Goal: Browse casually: Explore the website without a specific task or goal

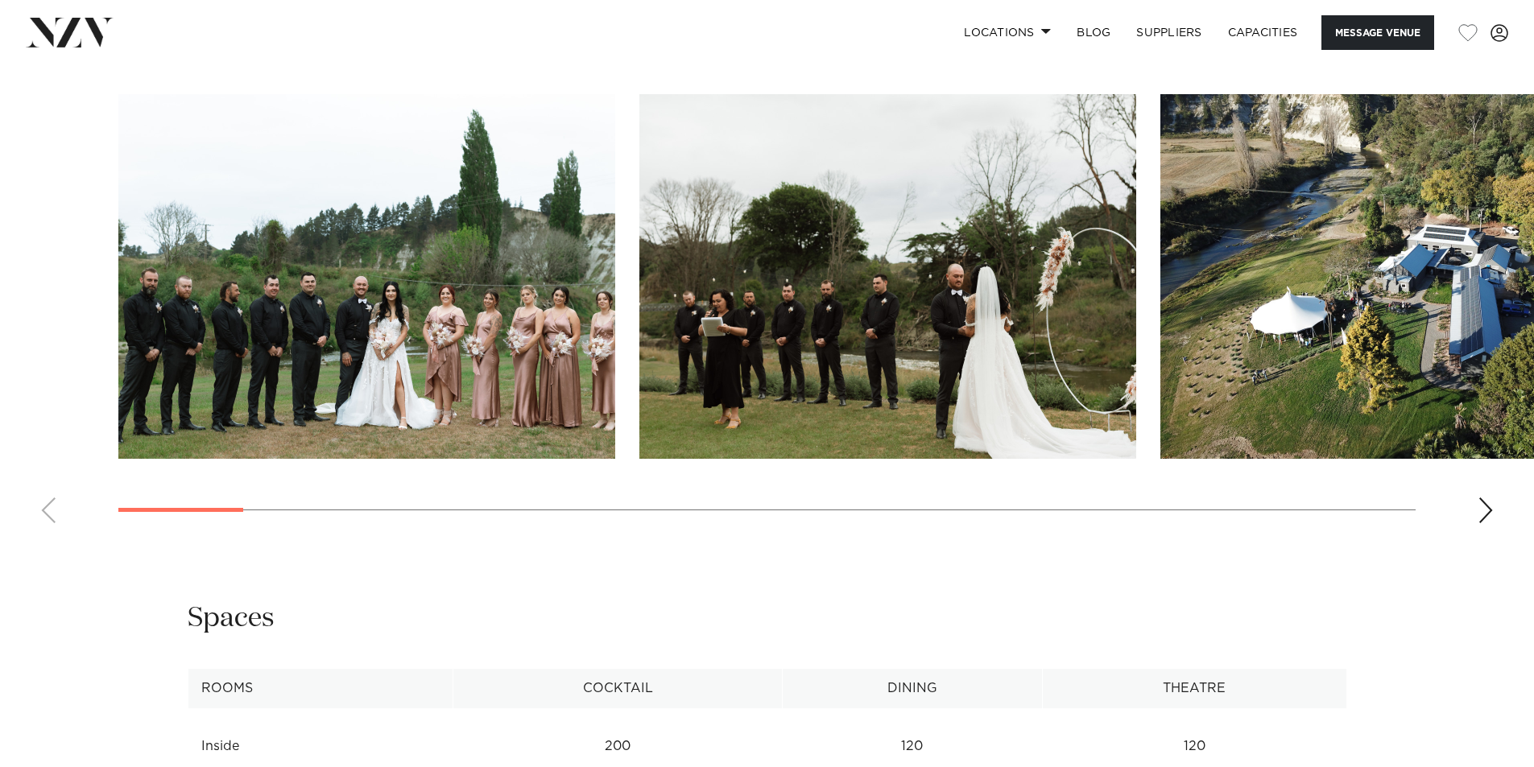
scroll to position [1610, 0]
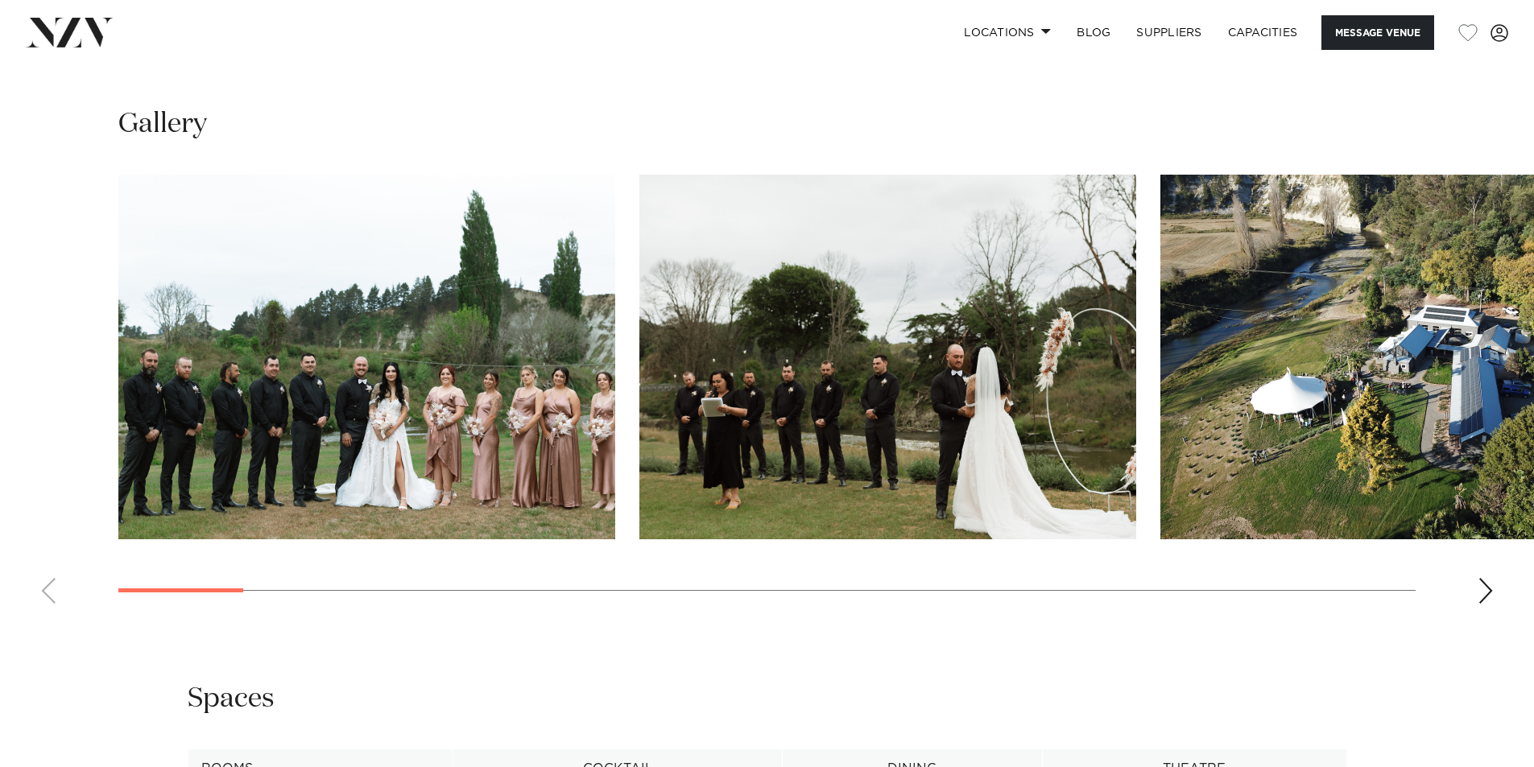
click at [1490, 592] on div "Next slide" at bounding box center [1485, 591] width 16 height 26
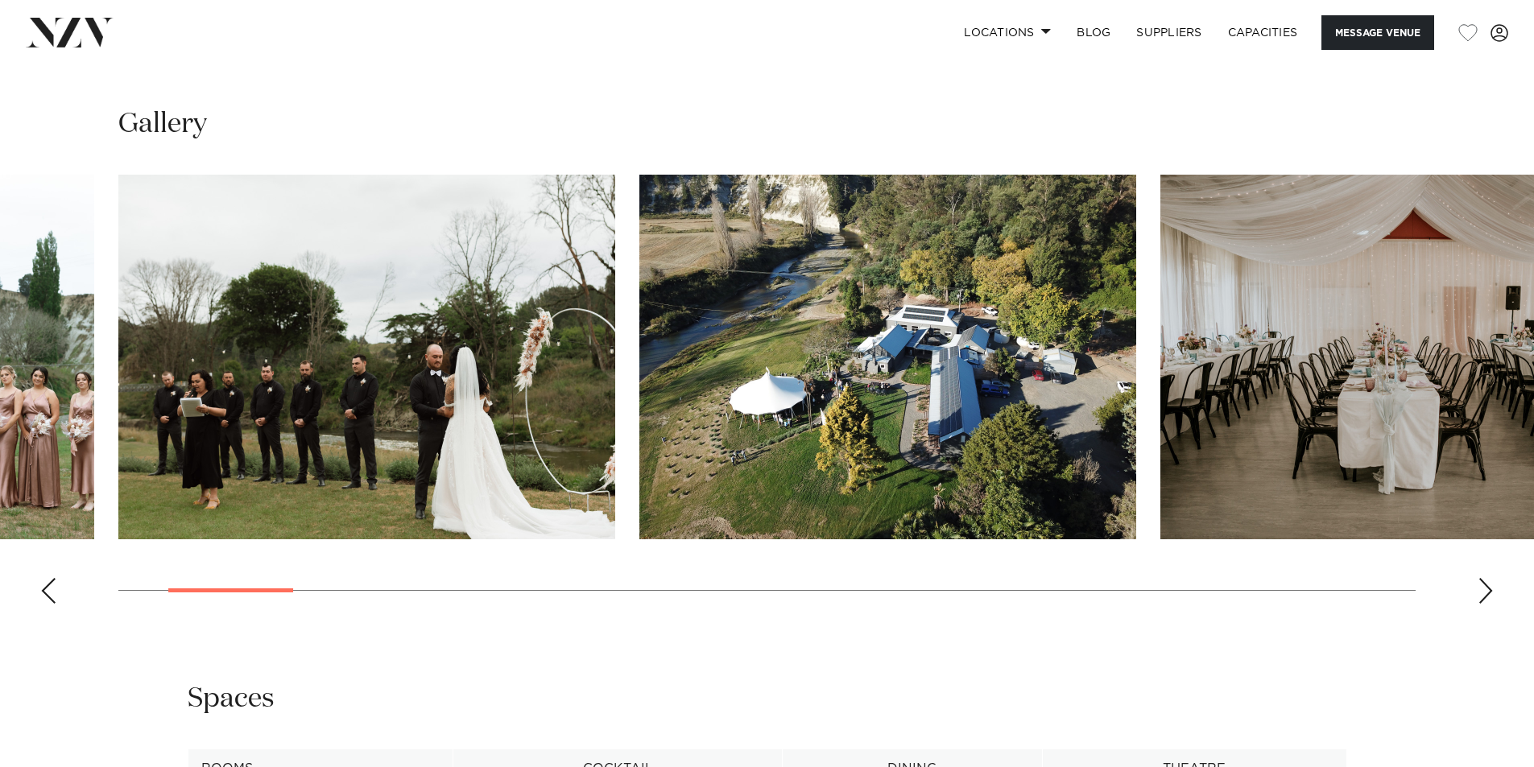
click at [1490, 592] on div "Next slide" at bounding box center [1485, 591] width 16 height 26
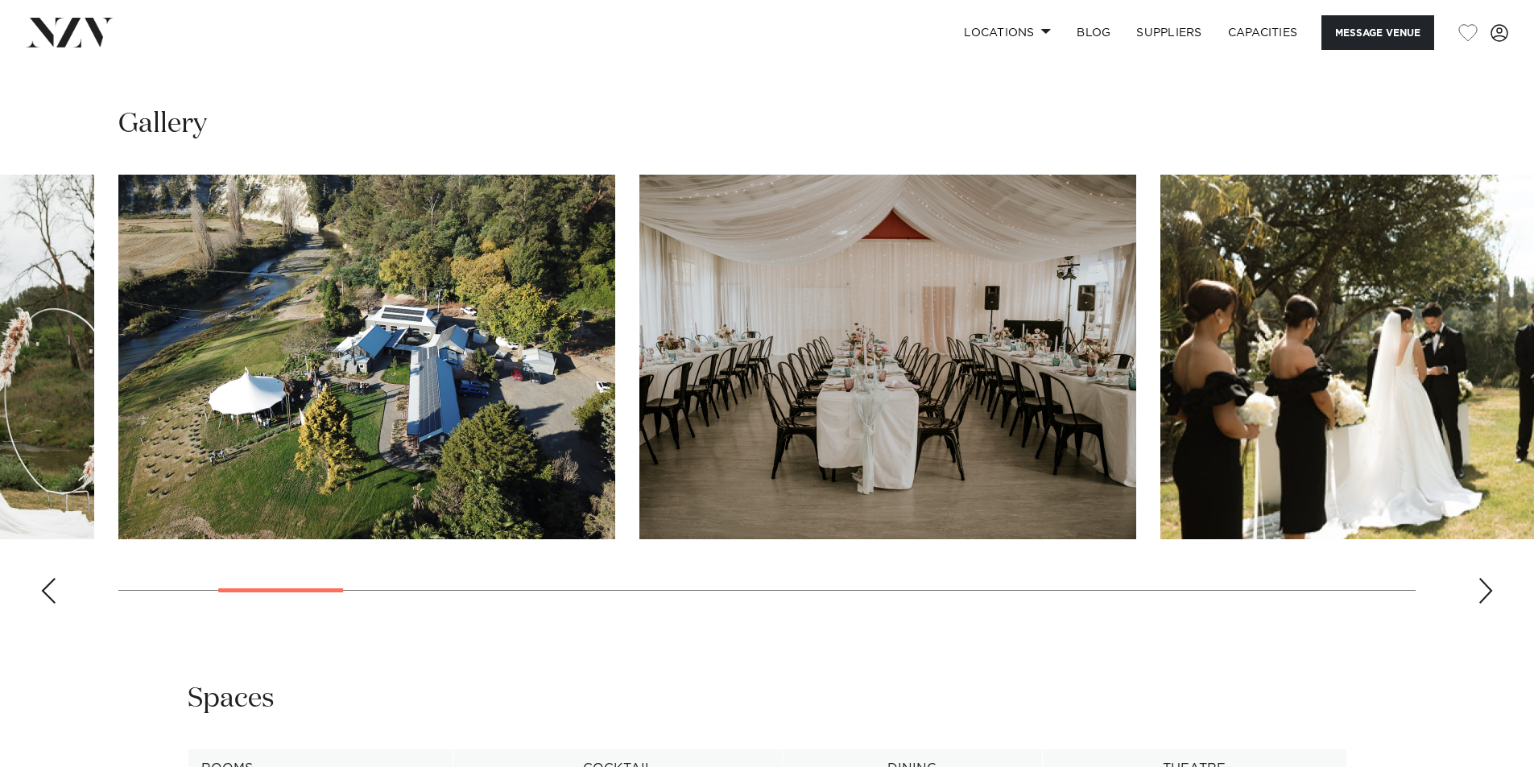
click at [1490, 592] on div "Next slide" at bounding box center [1485, 591] width 16 height 26
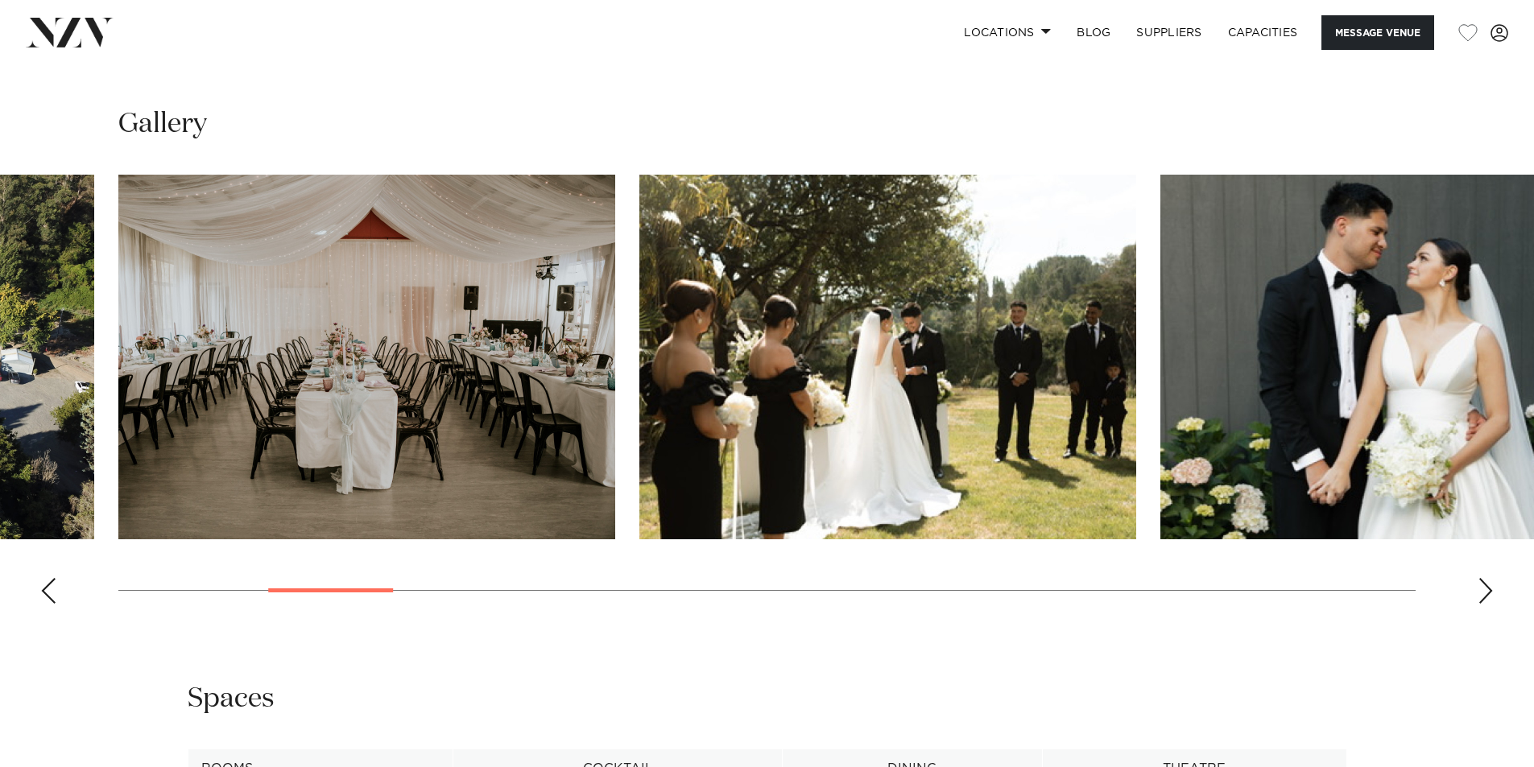
click at [1491, 586] on div "Next slide" at bounding box center [1485, 591] width 16 height 26
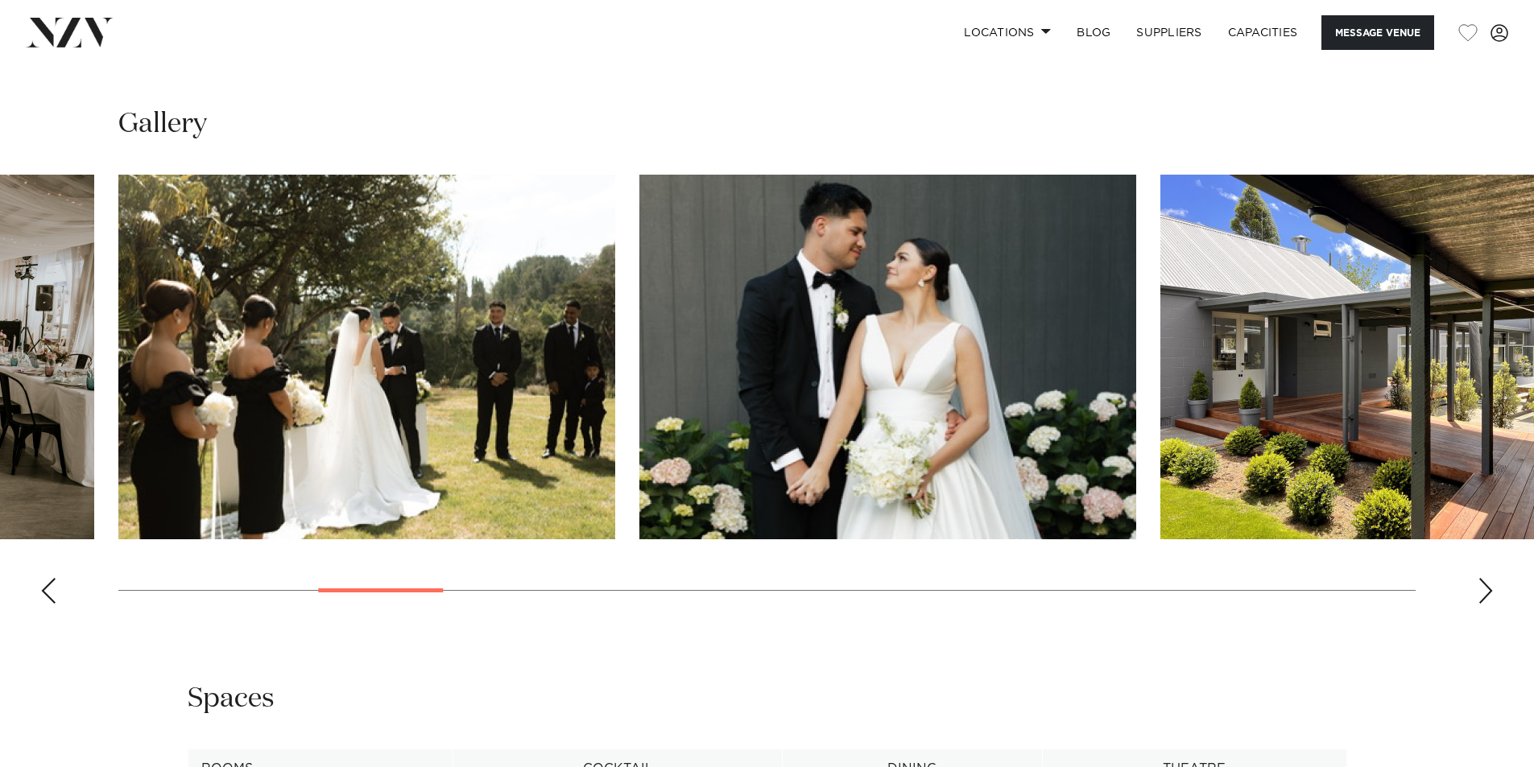
click at [1491, 586] on div "Next slide" at bounding box center [1485, 591] width 16 height 26
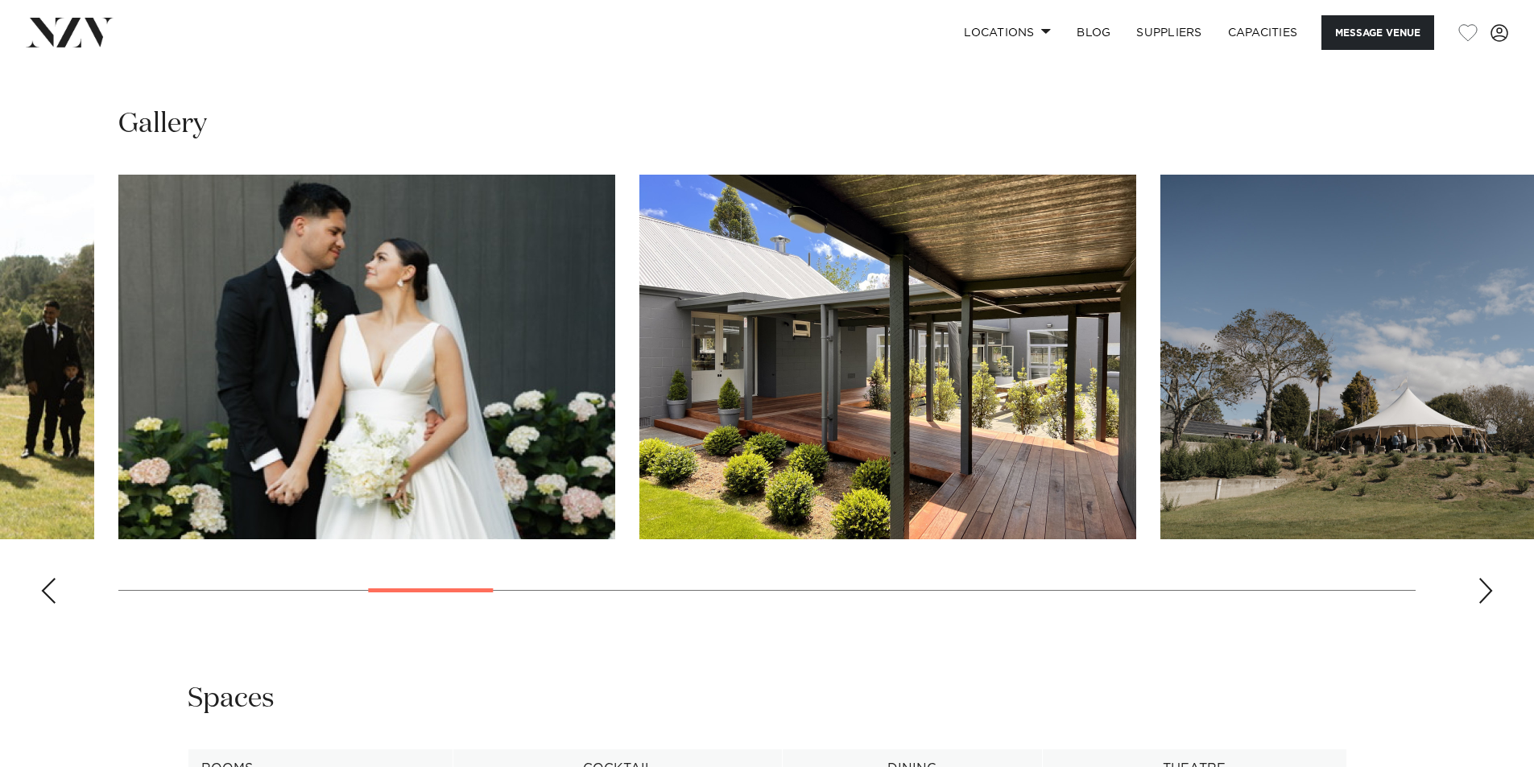
click at [1491, 586] on div "Next slide" at bounding box center [1485, 591] width 16 height 26
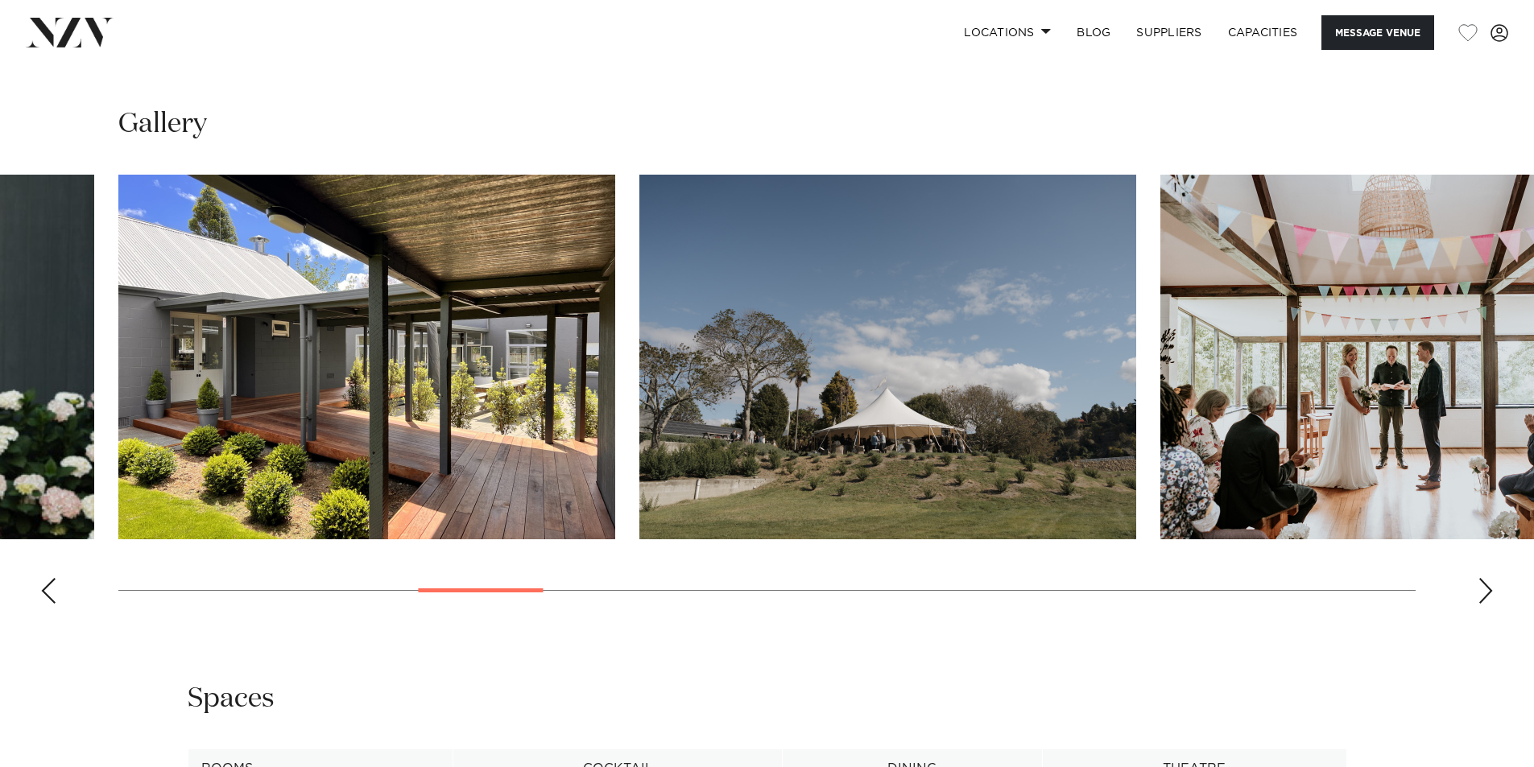
click at [1491, 588] on div "Next slide" at bounding box center [1485, 591] width 16 height 26
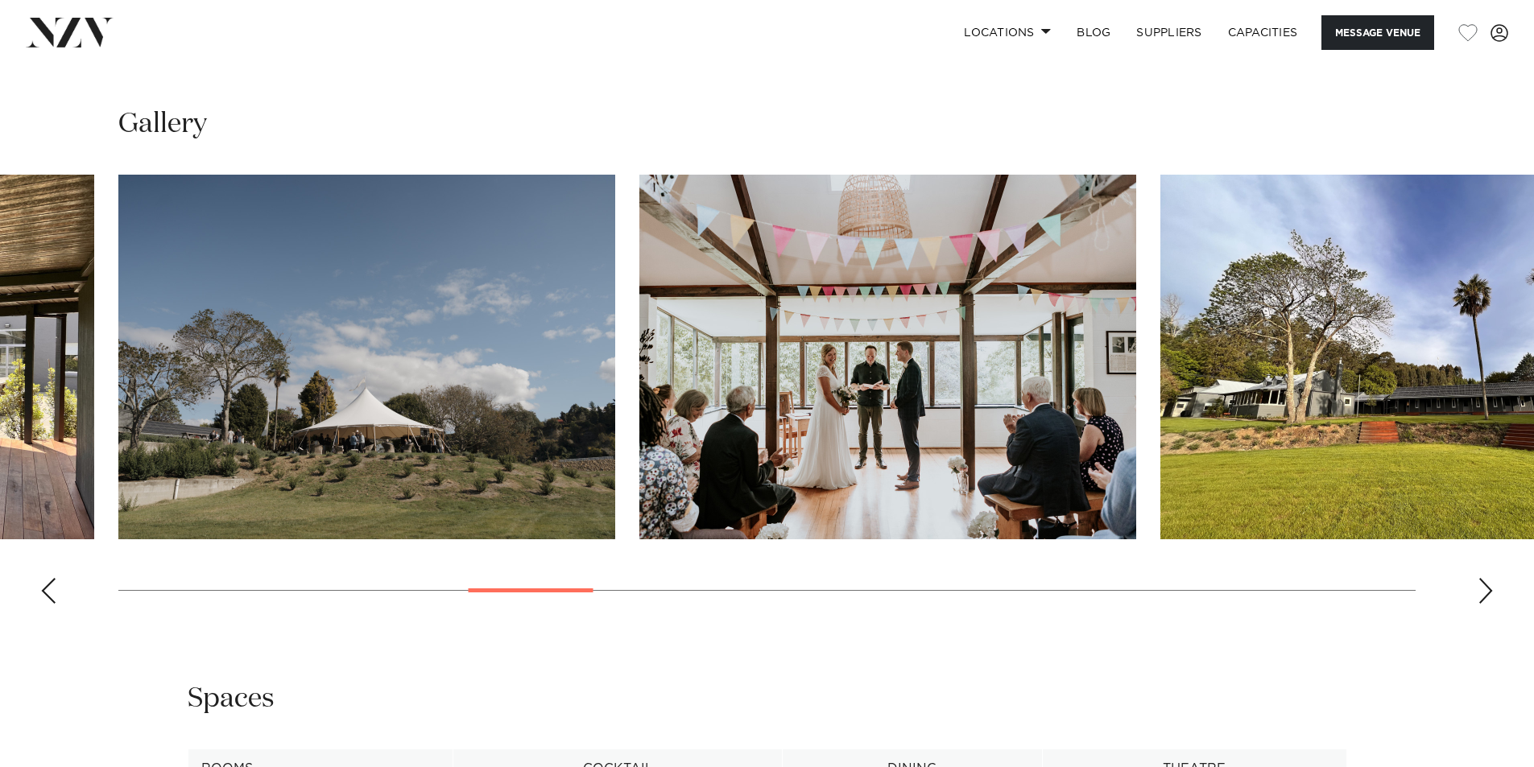
click at [1491, 588] on div "Next slide" at bounding box center [1485, 591] width 16 height 26
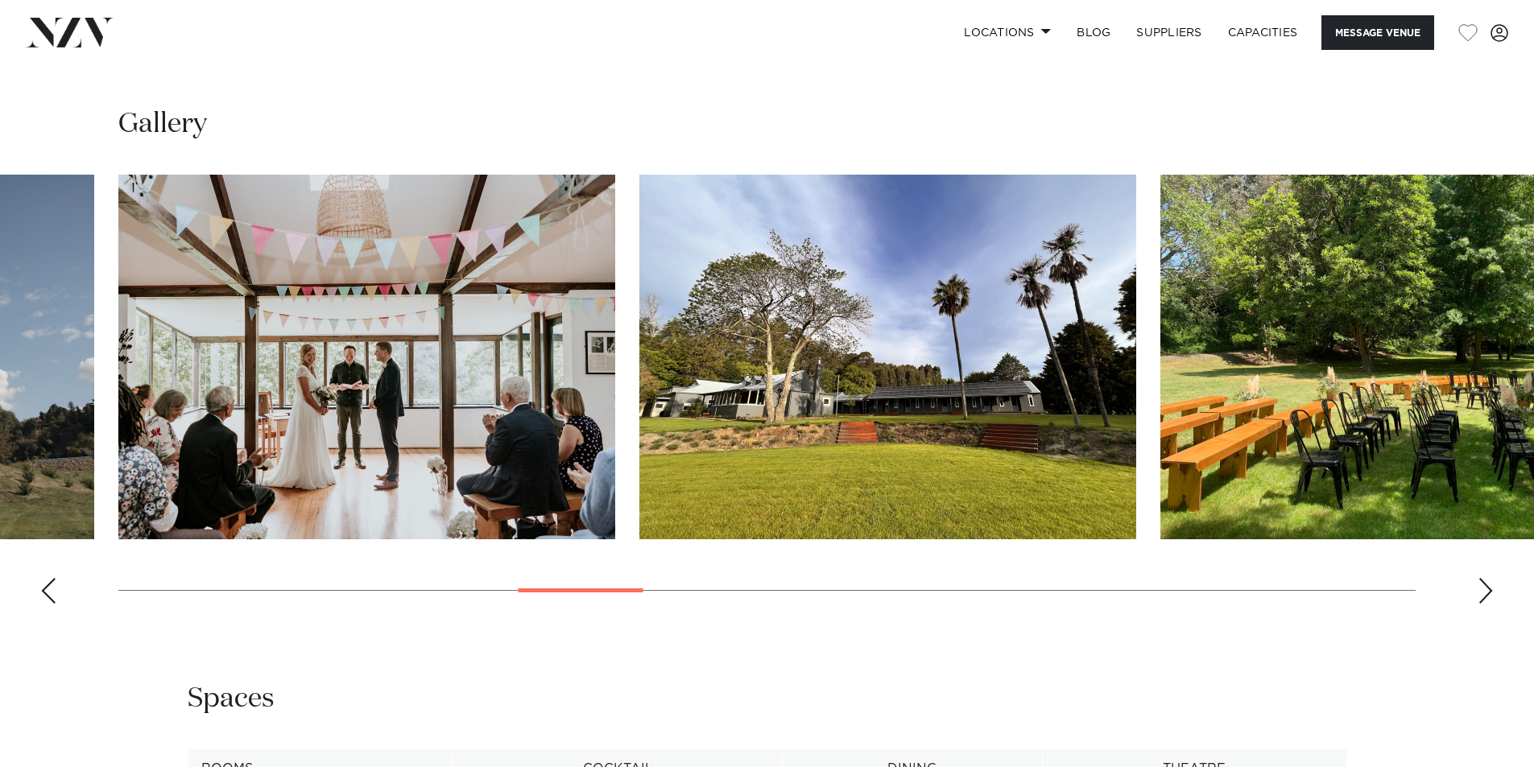
click at [1491, 588] on div "Next slide" at bounding box center [1485, 591] width 16 height 26
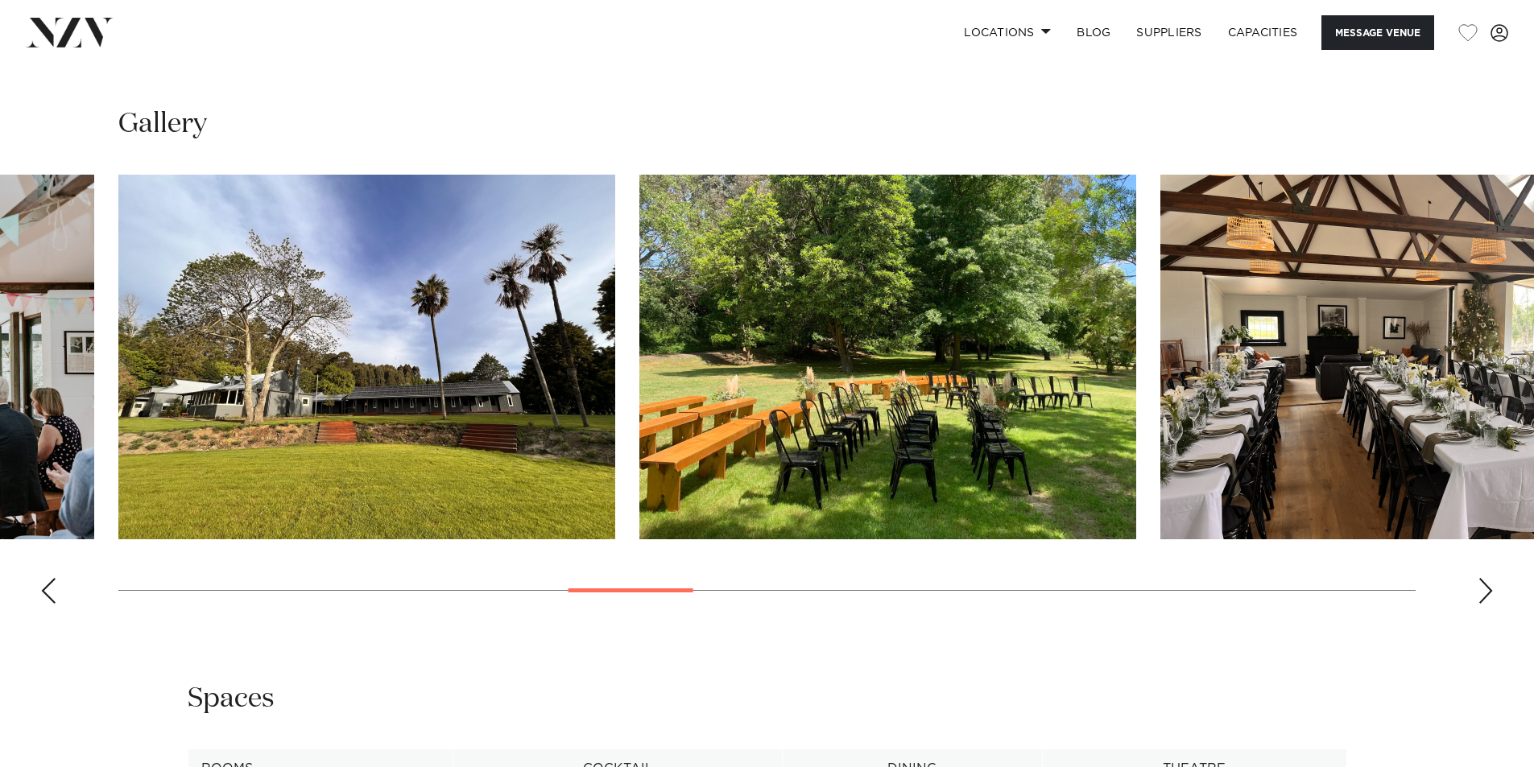
click at [1491, 588] on div "Next slide" at bounding box center [1485, 591] width 16 height 26
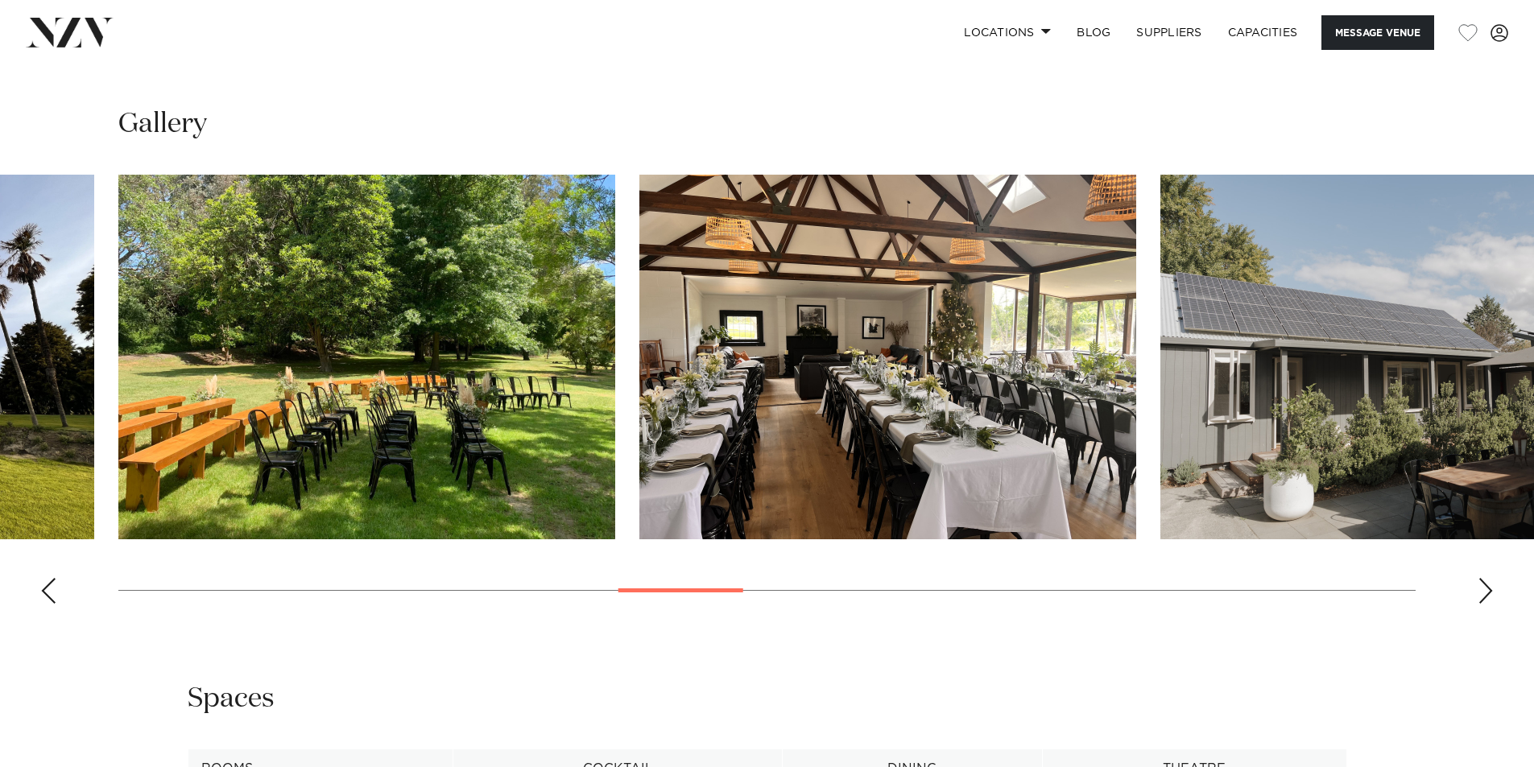
click at [1491, 588] on div "Next slide" at bounding box center [1485, 591] width 16 height 26
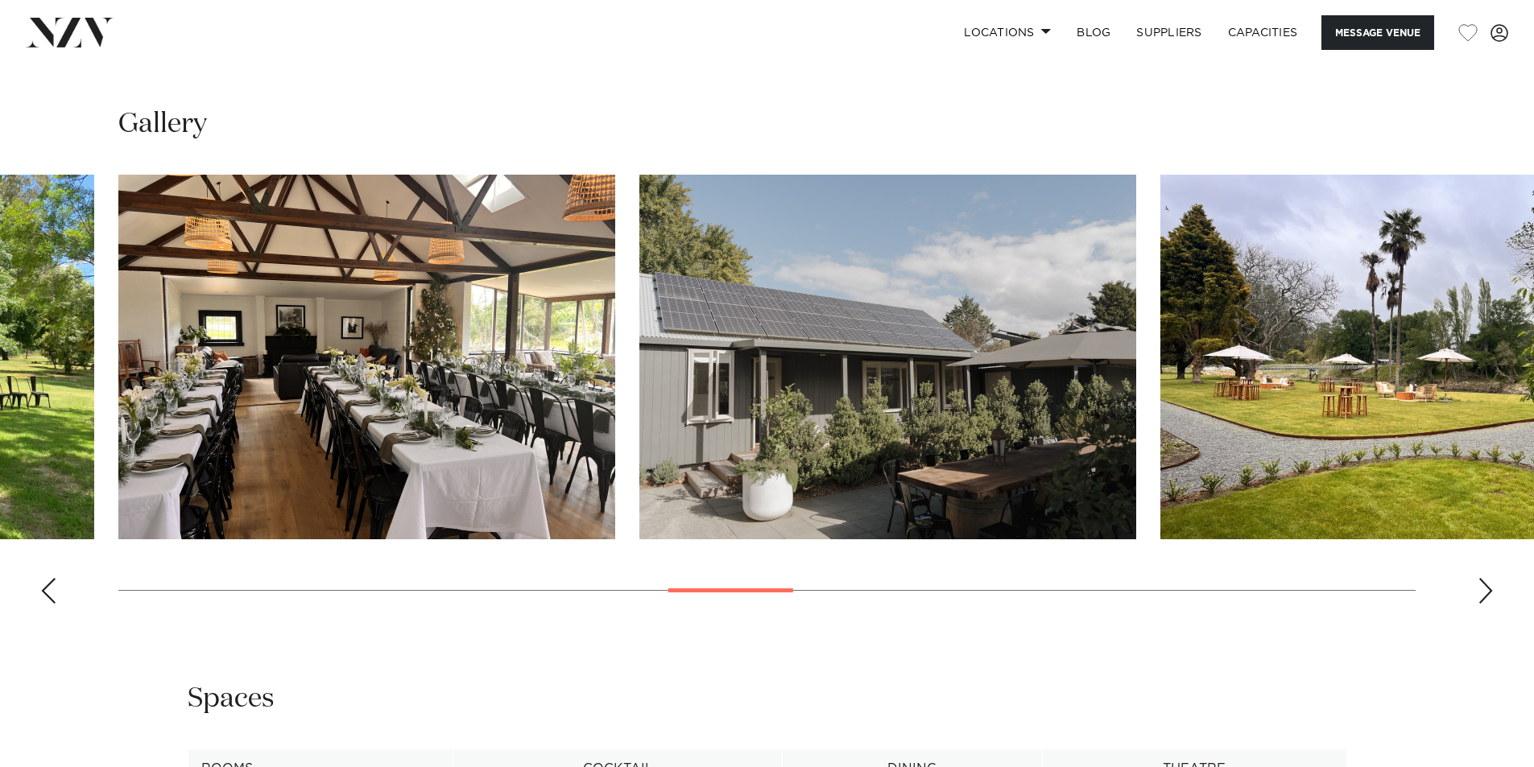
click at [1491, 588] on div "Next slide" at bounding box center [1485, 591] width 16 height 26
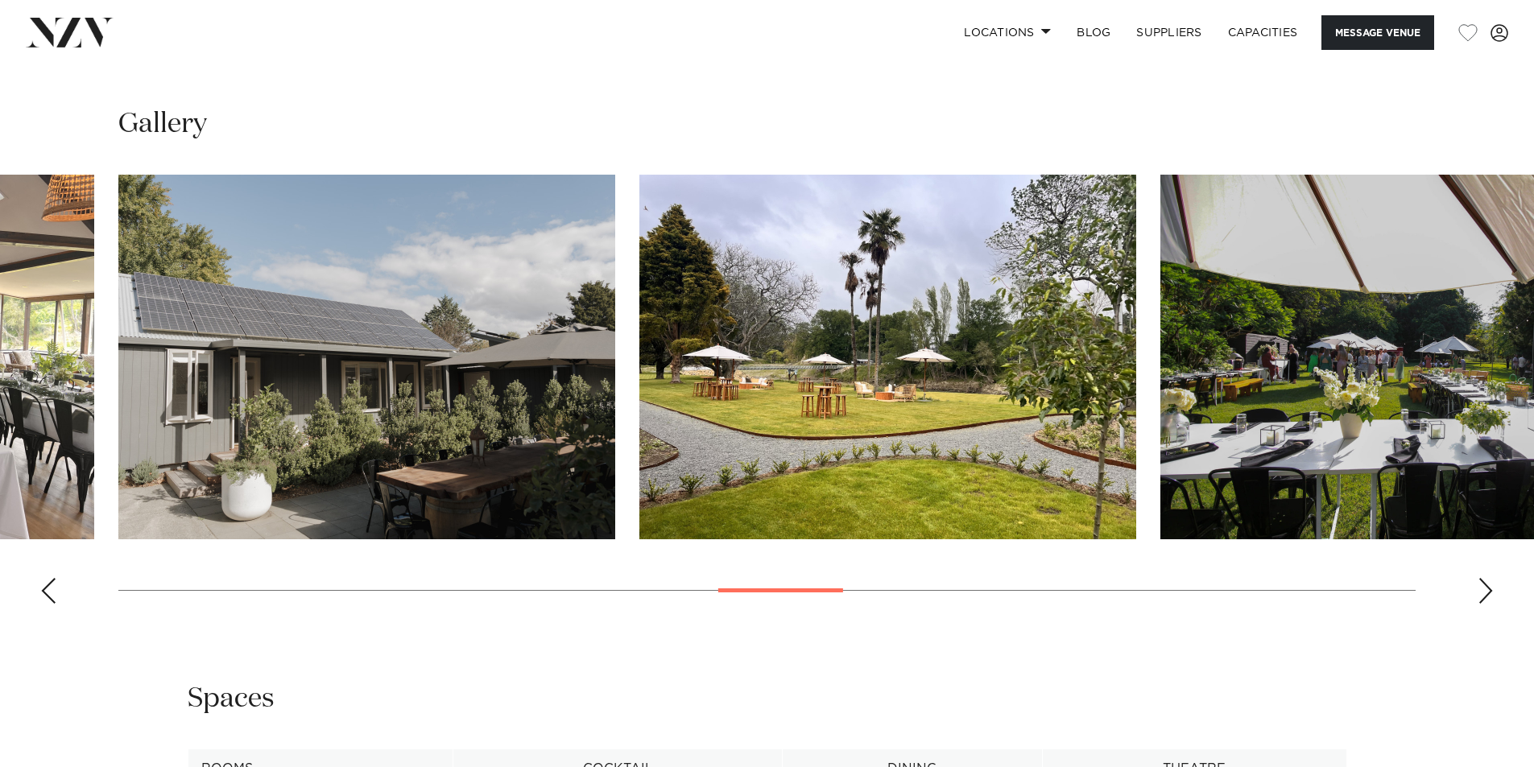
click at [1491, 588] on div "Next slide" at bounding box center [1485, 591] width 16 height 26
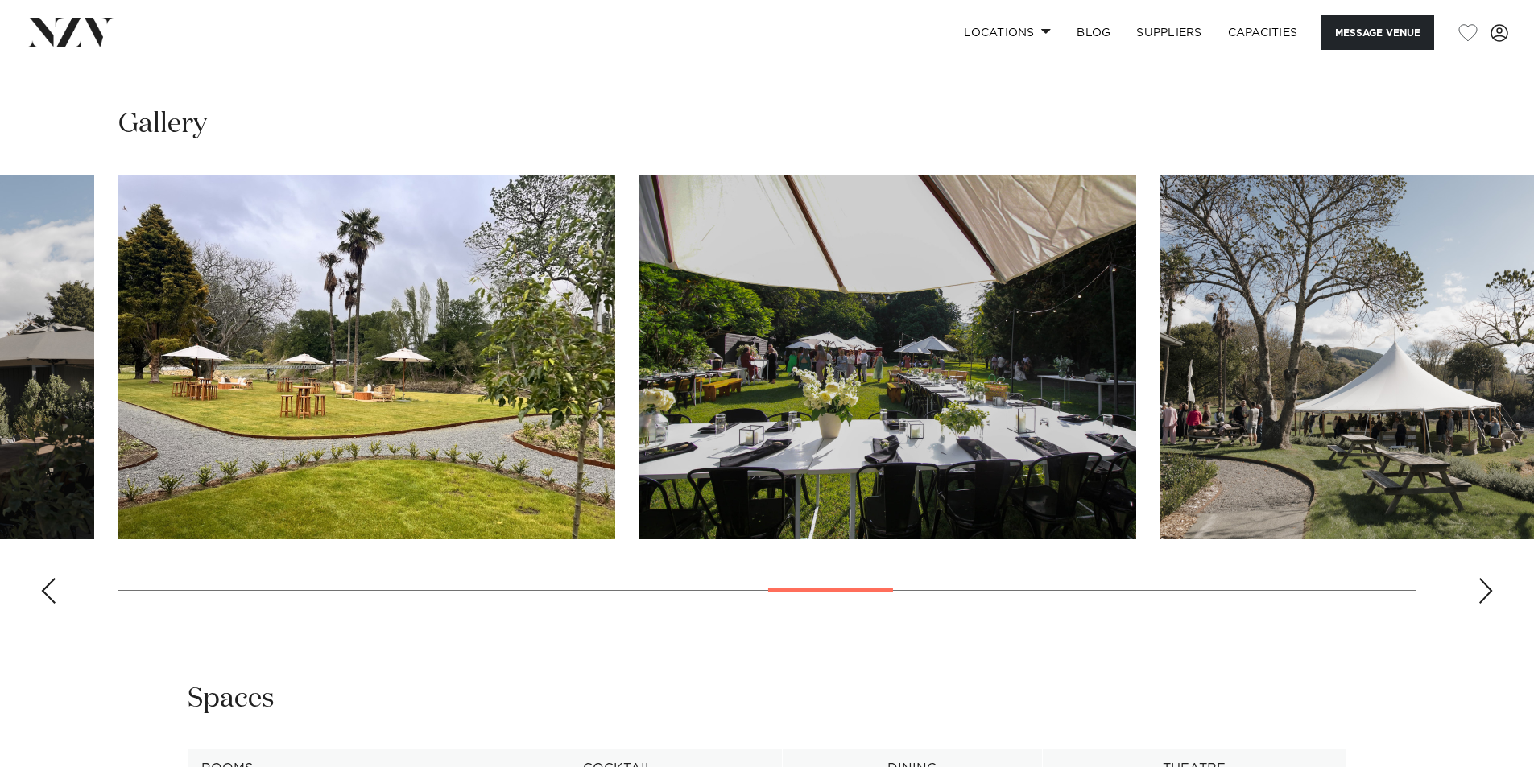
click at [1491, 588] on div "Next slide" at bounding box center [1485, 591] width 16 height 26
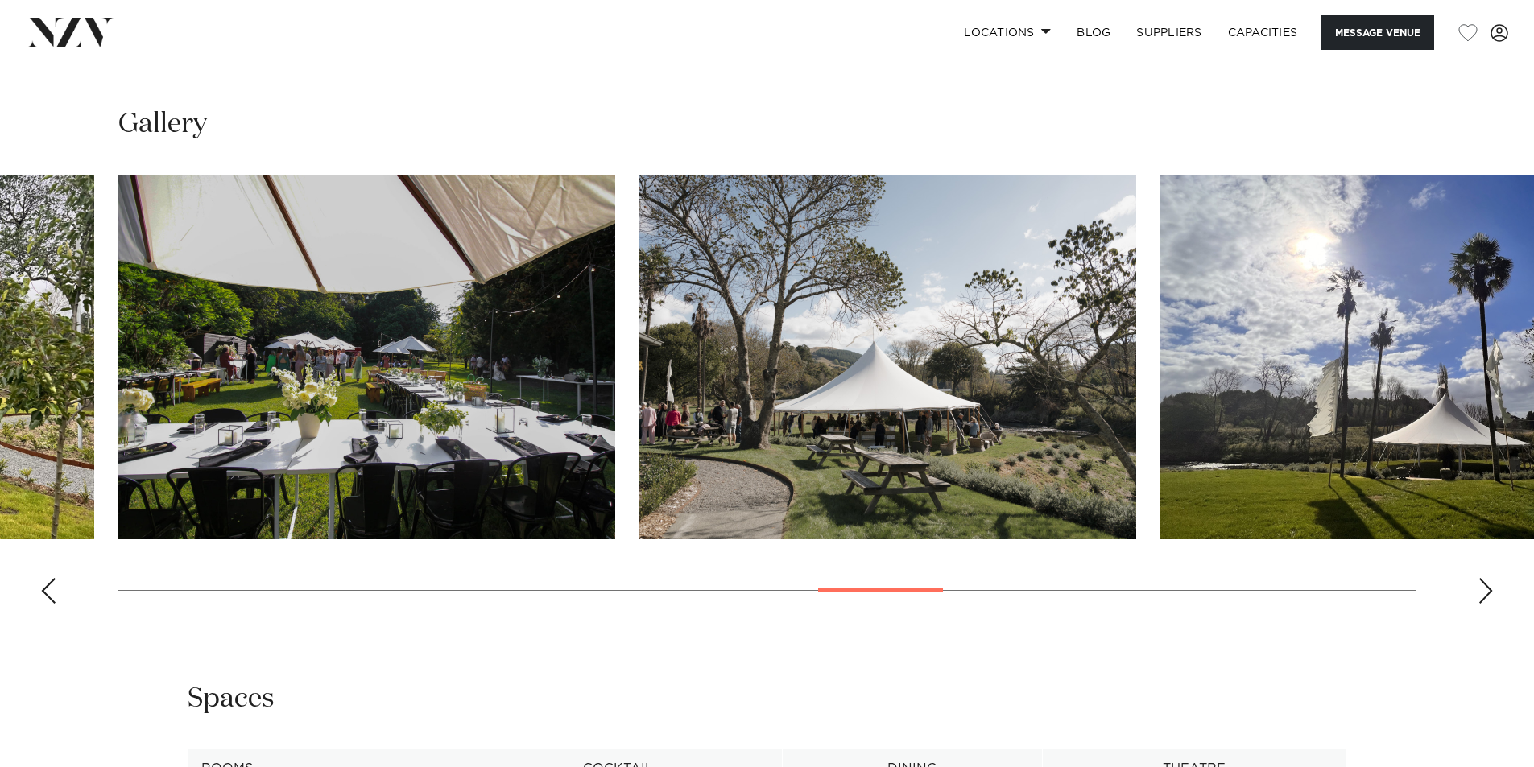
click at [1491, 588] on div "Next slide" at bounding box center [1485, 591] width 16 height 26
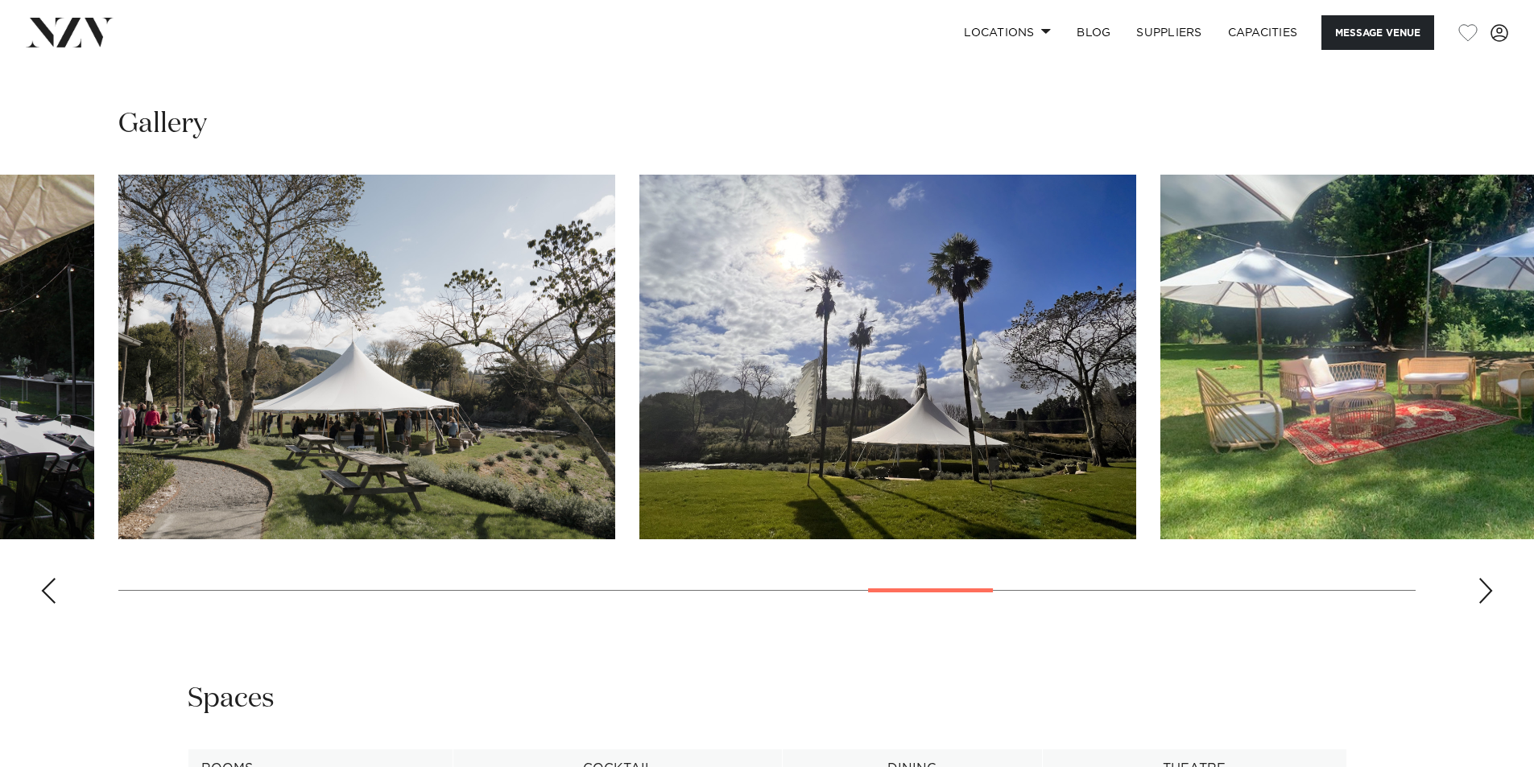
click at [1487, 588] on div "Next slide" at bounding box center [1485, 591] width 16 height 26
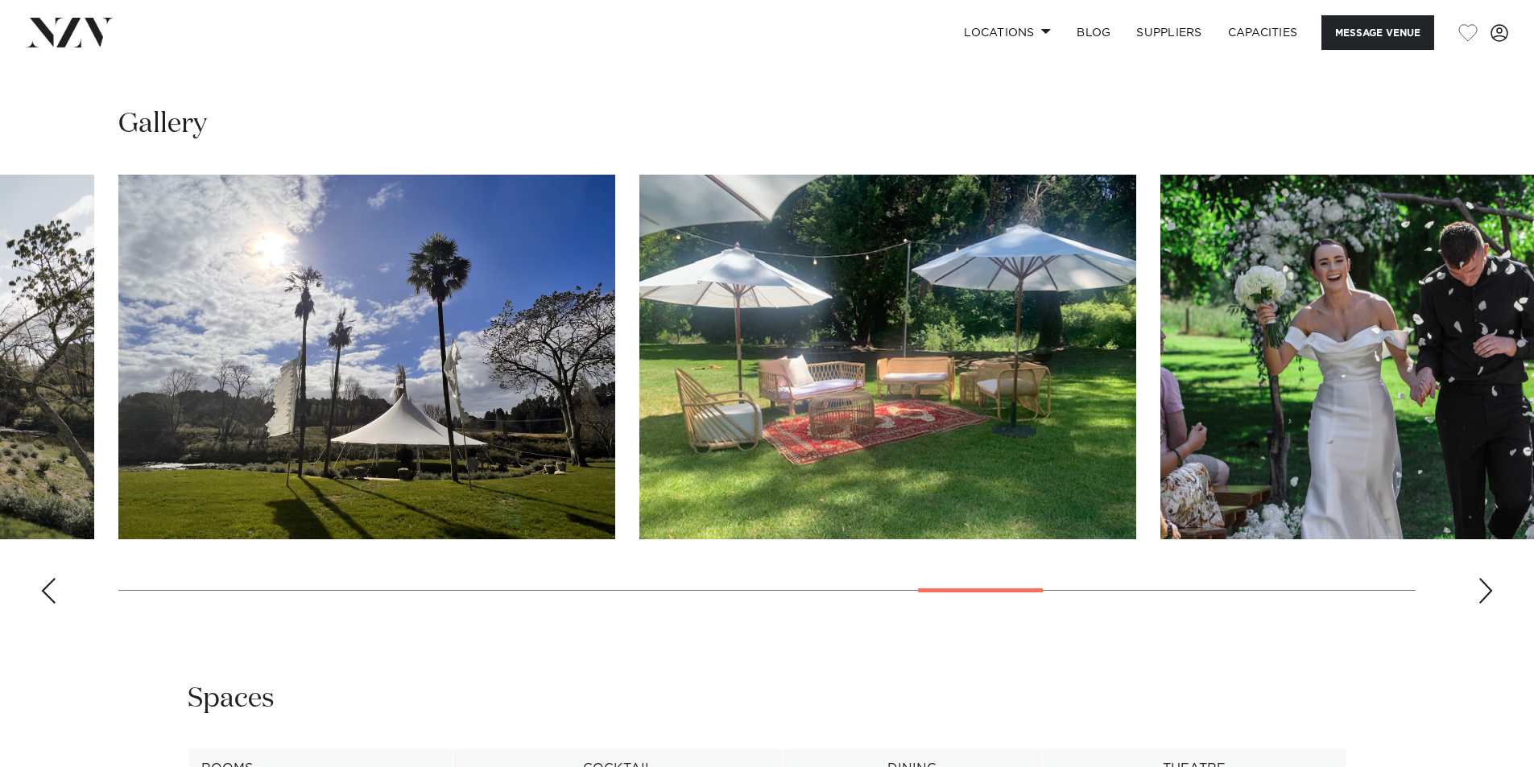
click at [1487, 588] on div "Next slide" at bounding box center [1485, 591] width 16 height 26
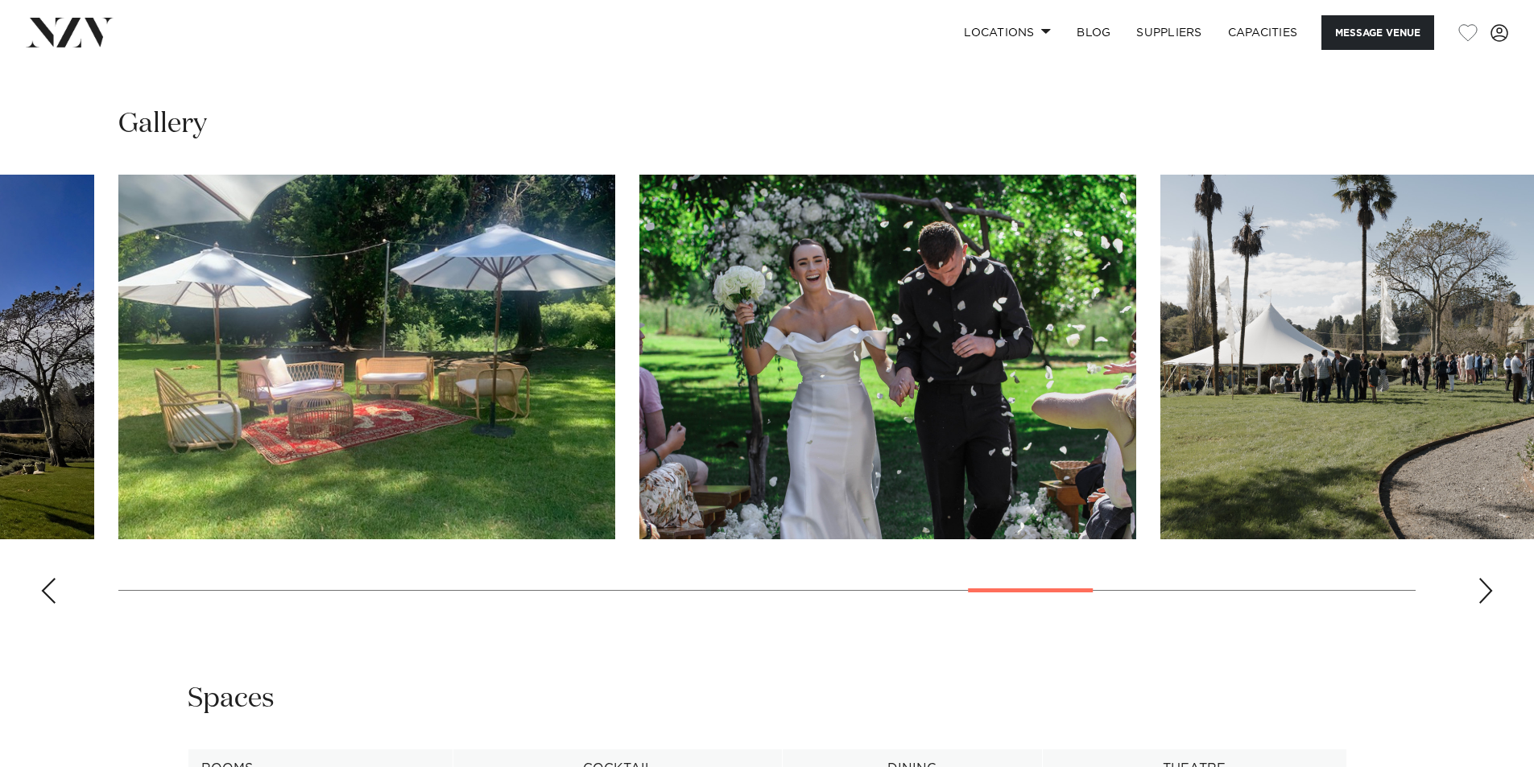
click at [1487, 588] on div "Next slide" at bounding box center [1485, 591] width 16 height 26
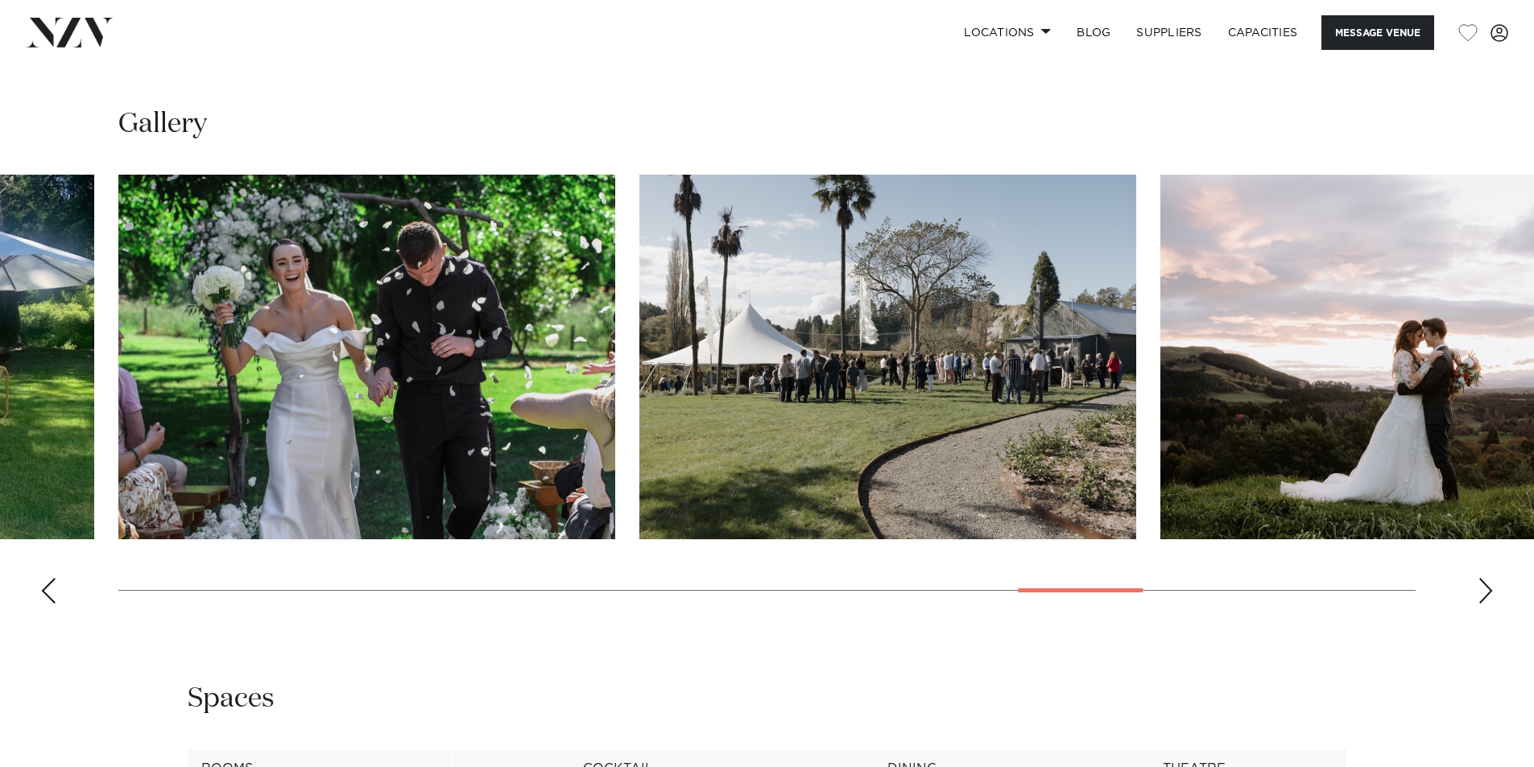
click at [1487, 588] on div "Next slide" at bounding box center [1485, 591] width 16 height 26
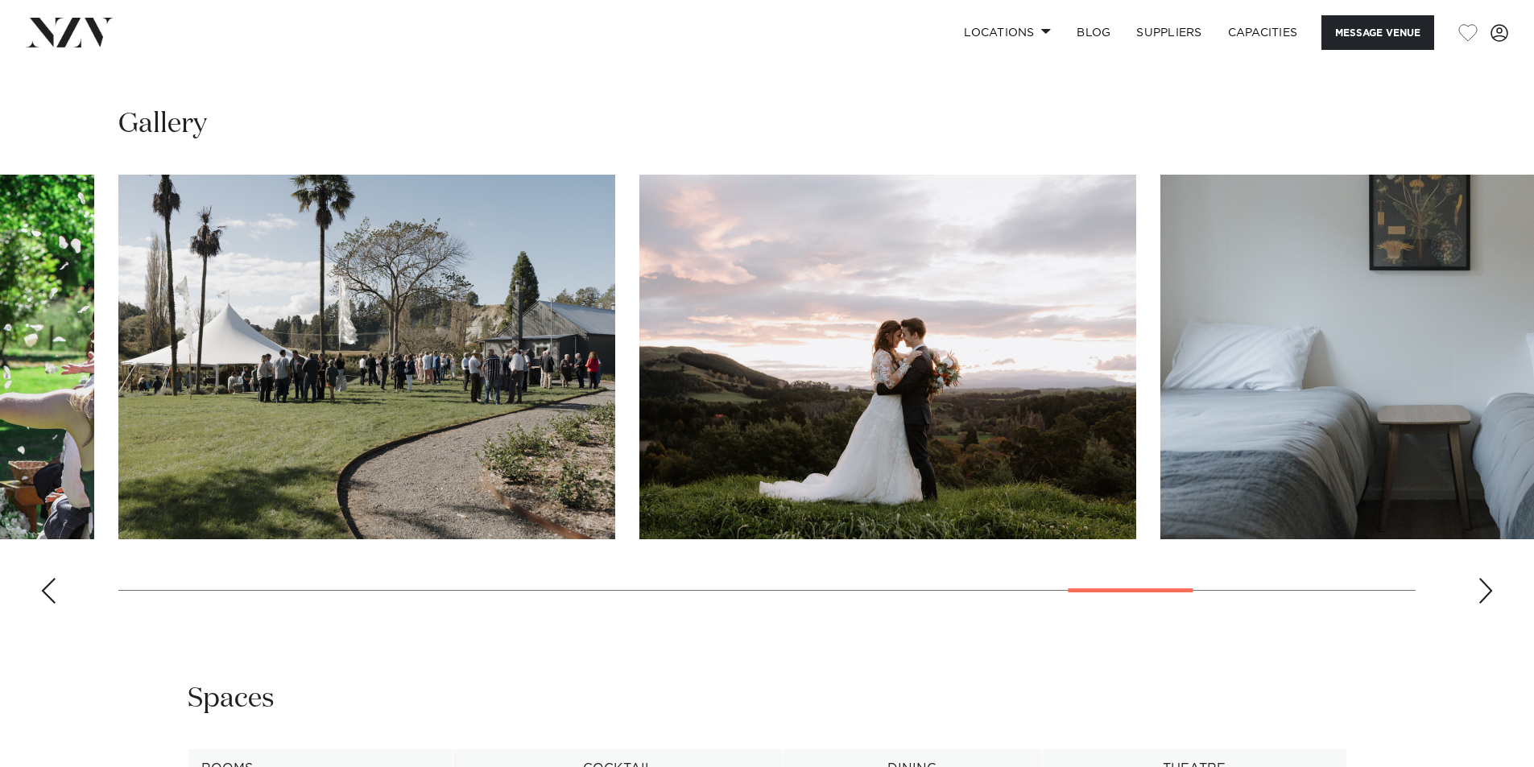
click at [1487, 588] on div "Next slide" at bounding box center [1485, 591] width 16 height 26
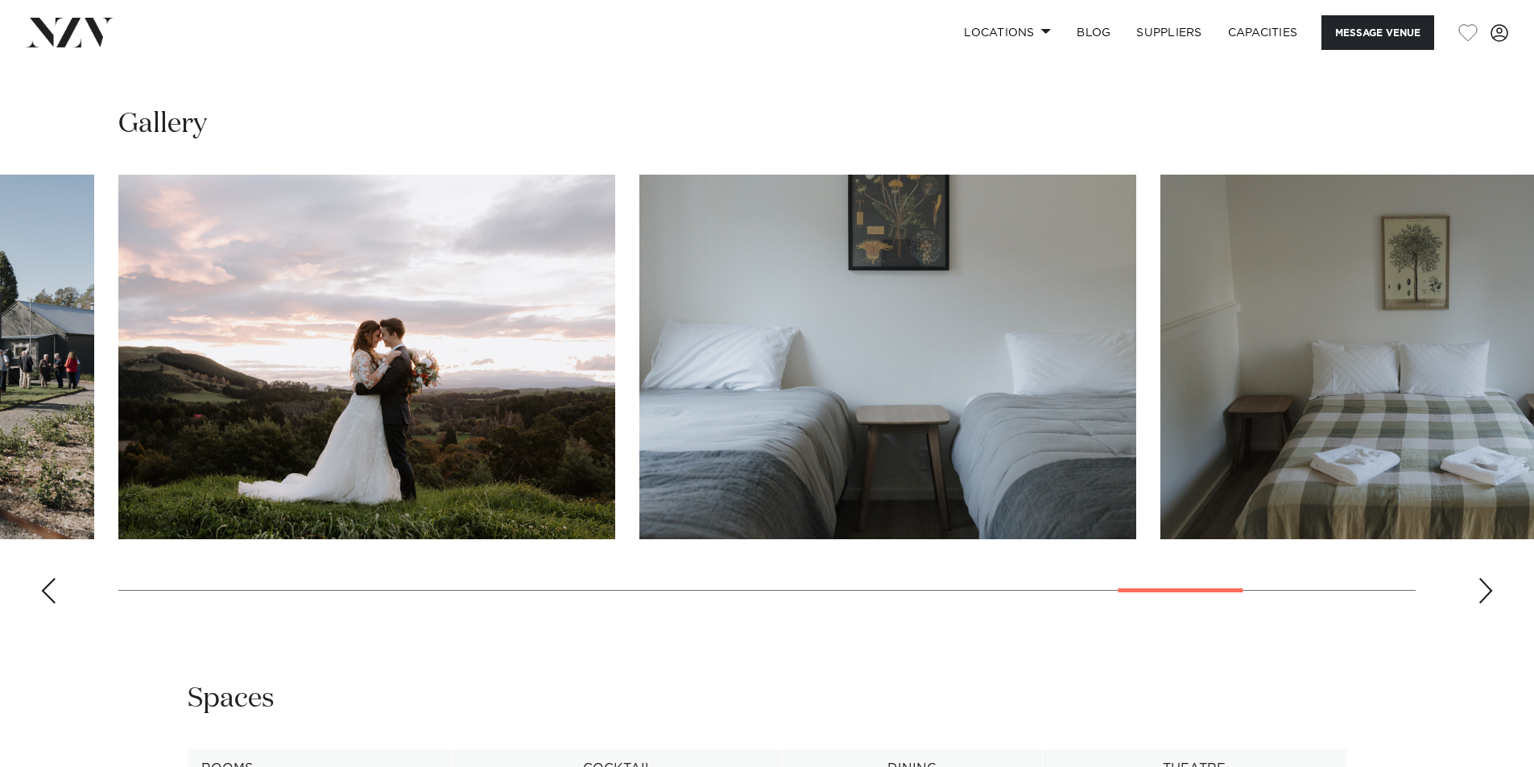
click at [1487, 588] on div "Next slide" at bounding box center [1485, 591] width 16 height 26
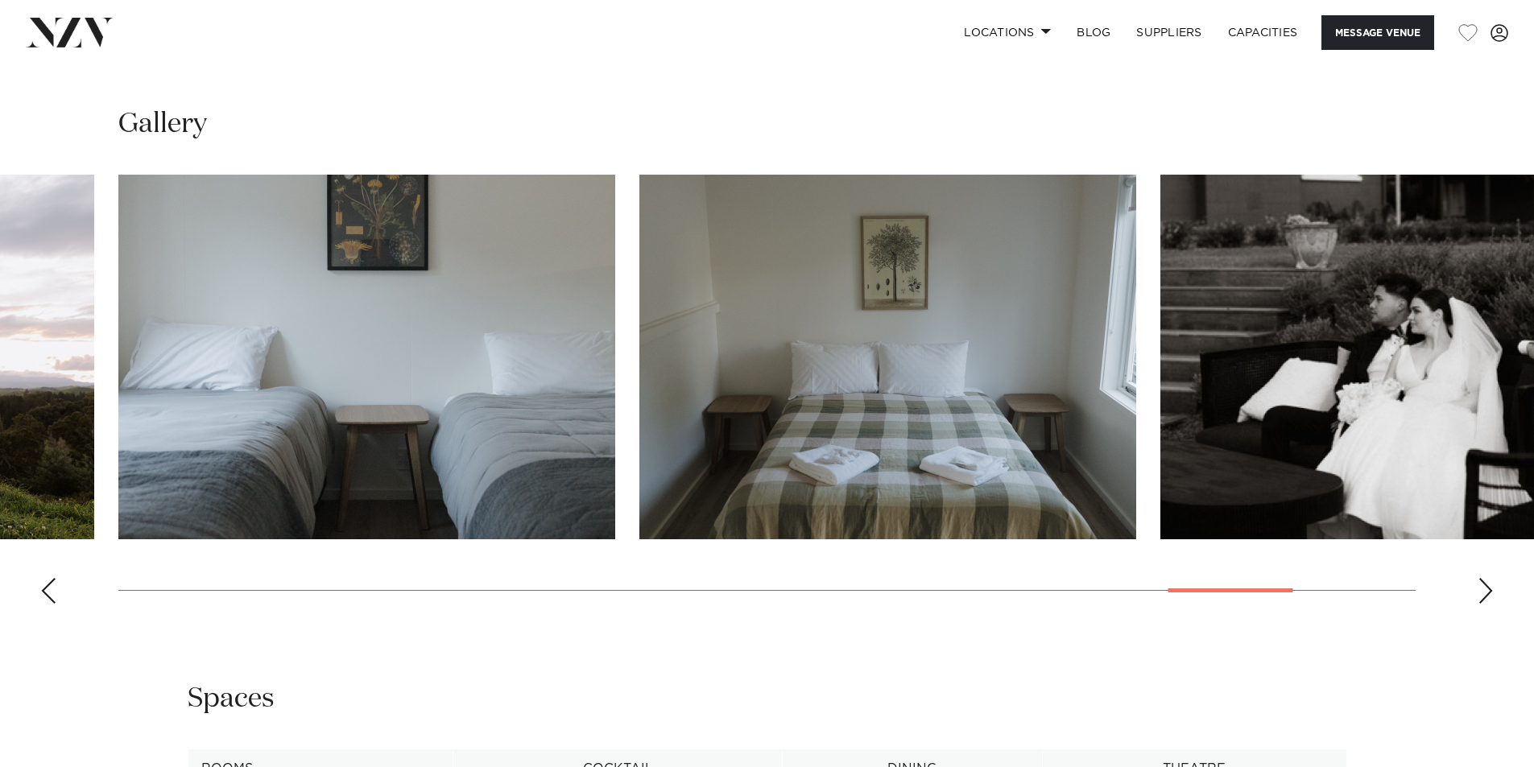
click at [1487, 588] on div "Next slide" at bounding box center [1485, 591] width 16 height 26
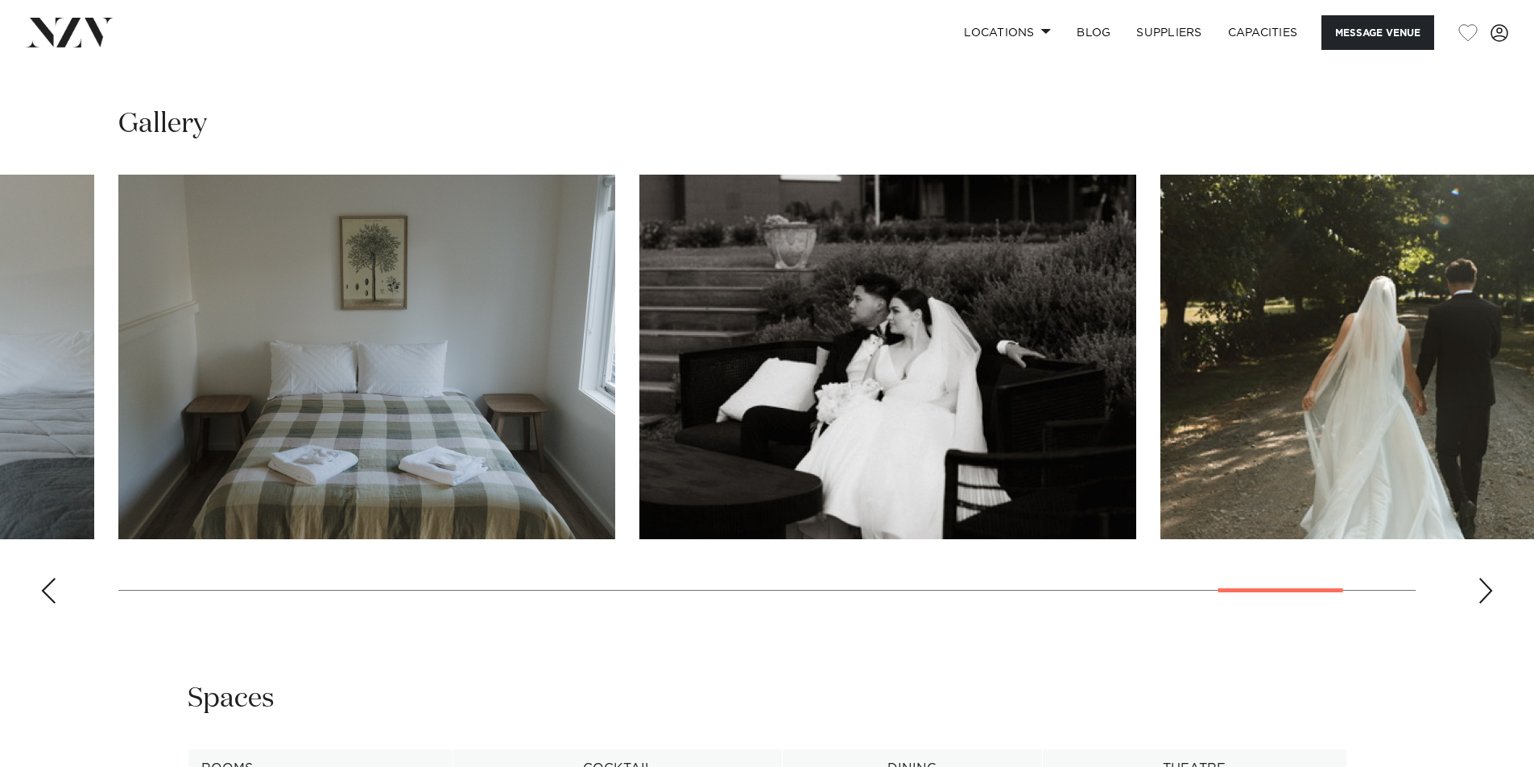
click at [1487, 588] on div "Next slide" at bounding box center [1485, 591] width 16 height 26
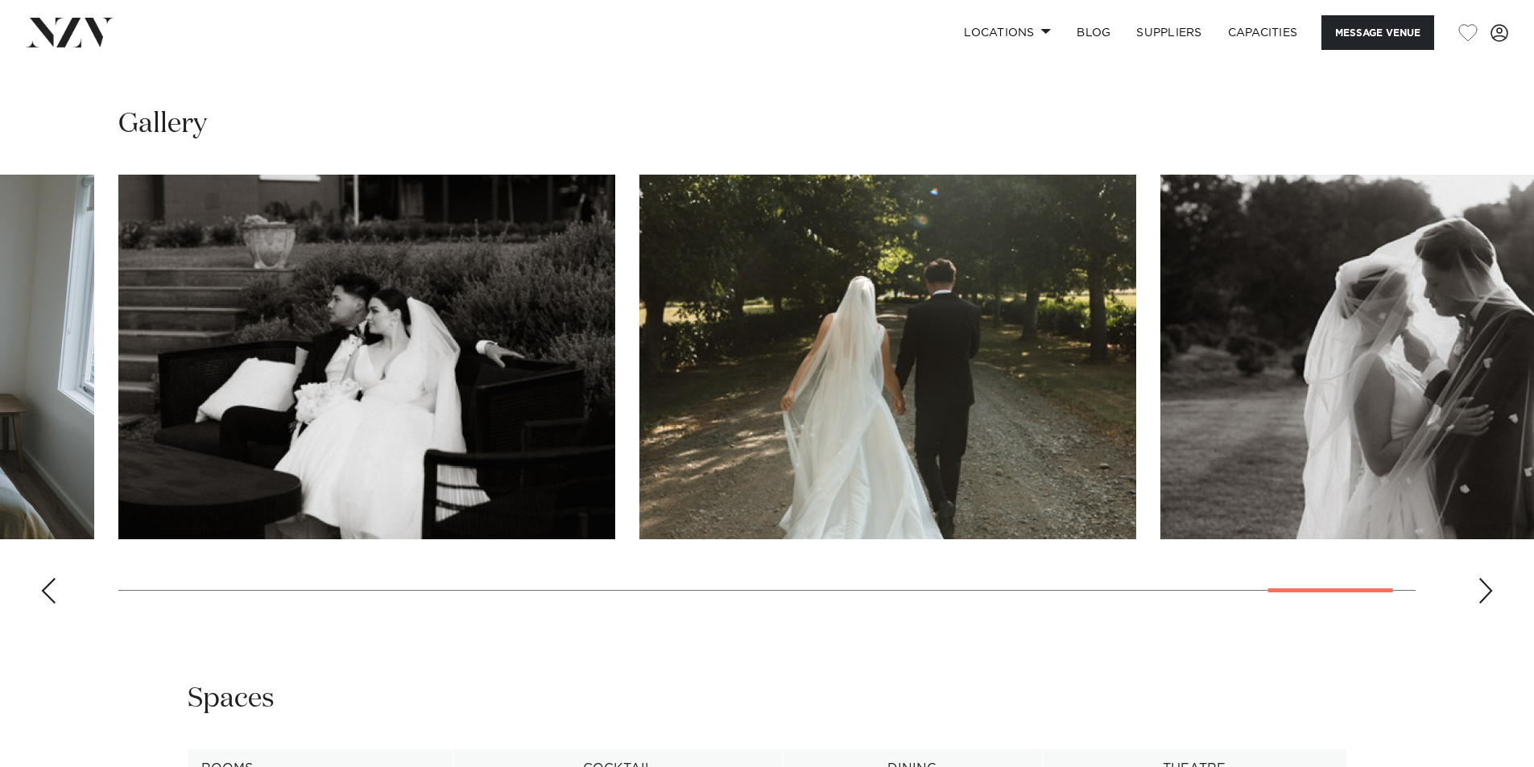
click at [1487, 588] on div "Next slide" at bounding box center [1485, 591] width 16 height 26
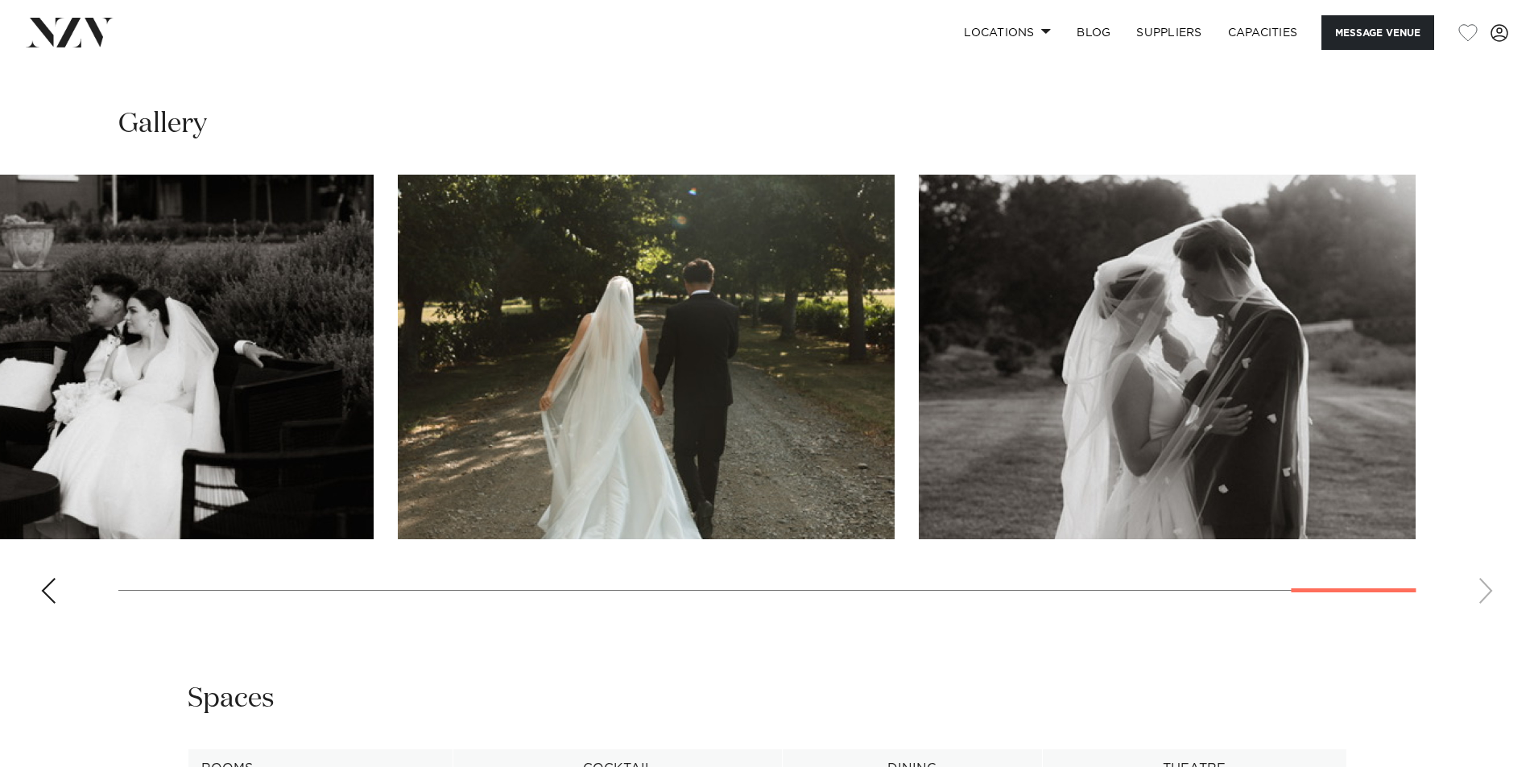
click at [1487, 588] on swiper-container at bounding box center [767, 396] width 1534 height 442
